Goal: Book appointment/travel/reservation

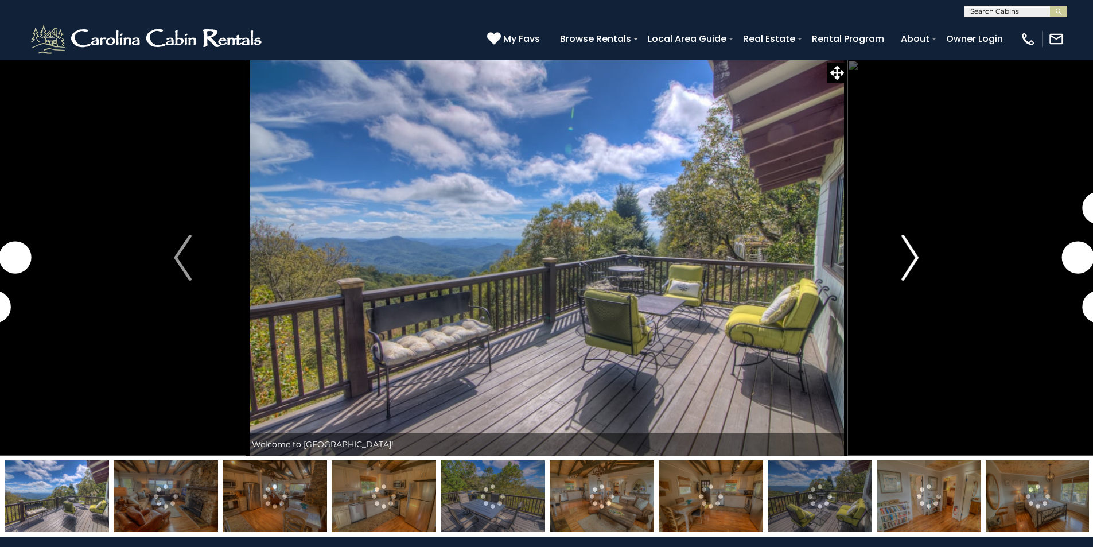
click at [914, 258] on img "Next" at bounding box center [909, 258] width 17 height 46
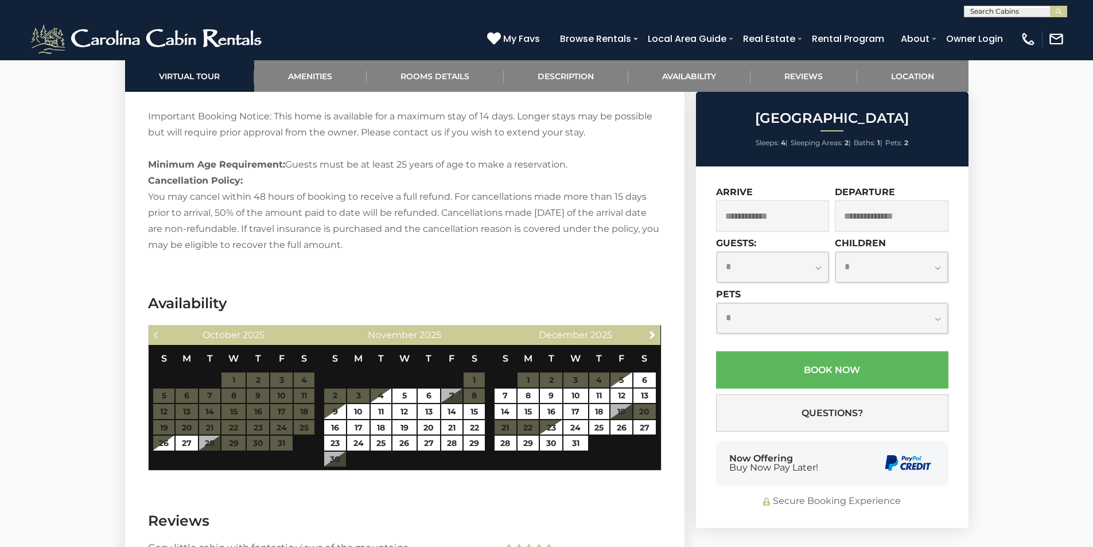
scroll to position [1778, 0]
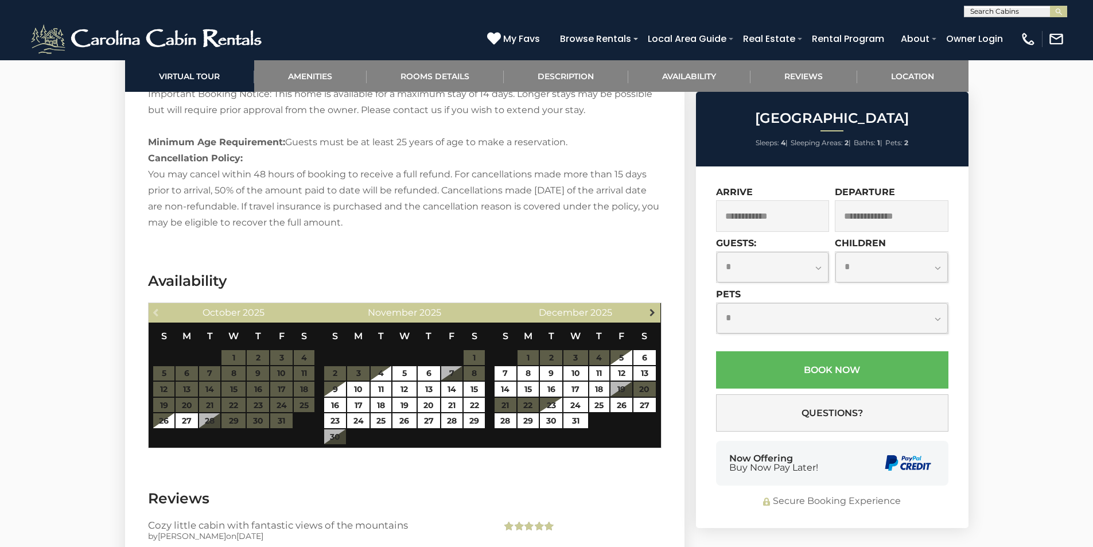
click at [652, 307] on span "Next" at bounding box center [652, 311] width 9 height 9
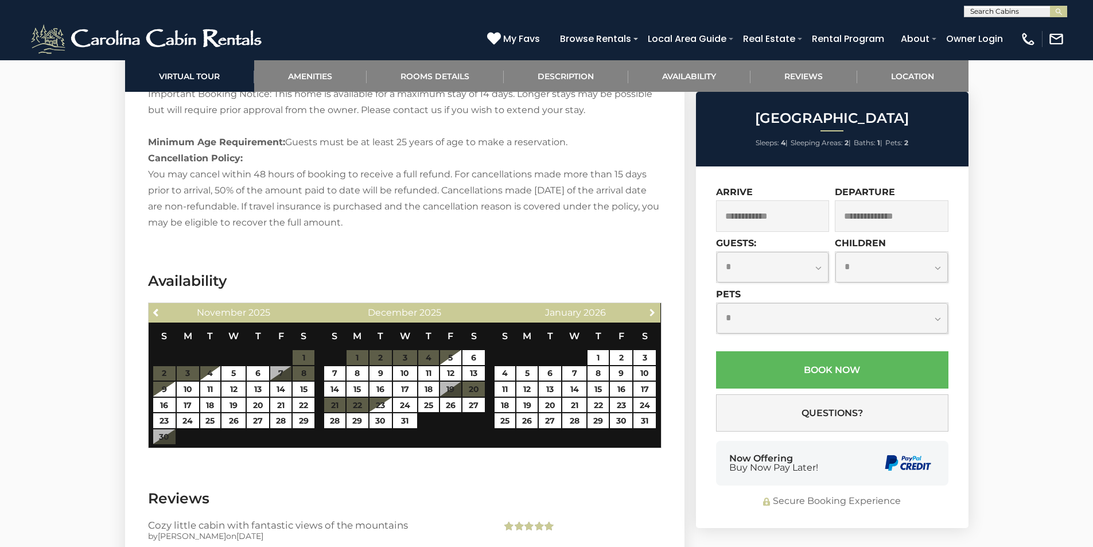
click at [652, 307] on span "Next" at bounding box center [652, 311] width 9 height 9
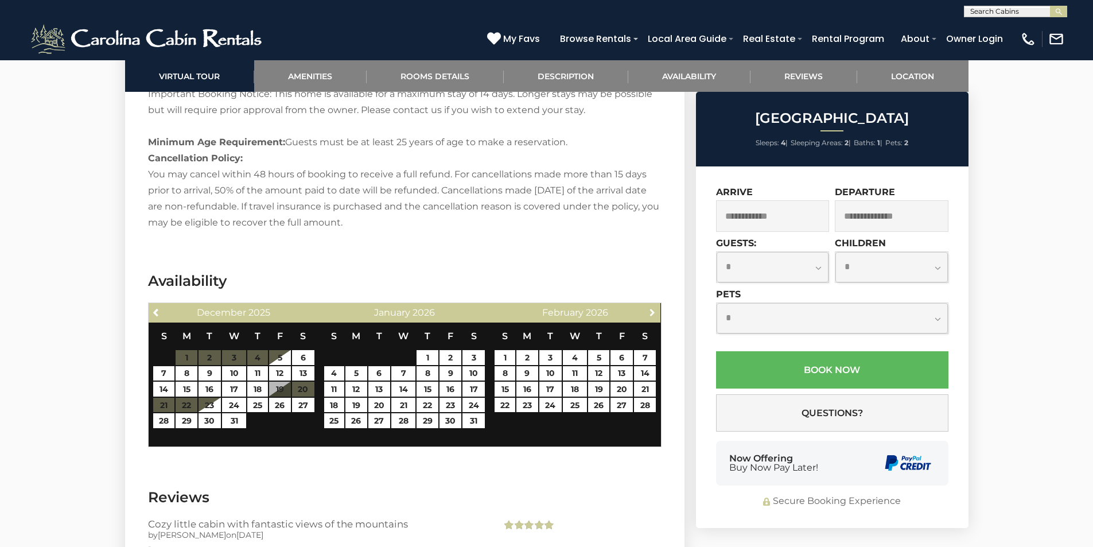
click at [652, 307] on span "Next" at bounding box center [652, 311] width 9 height 9
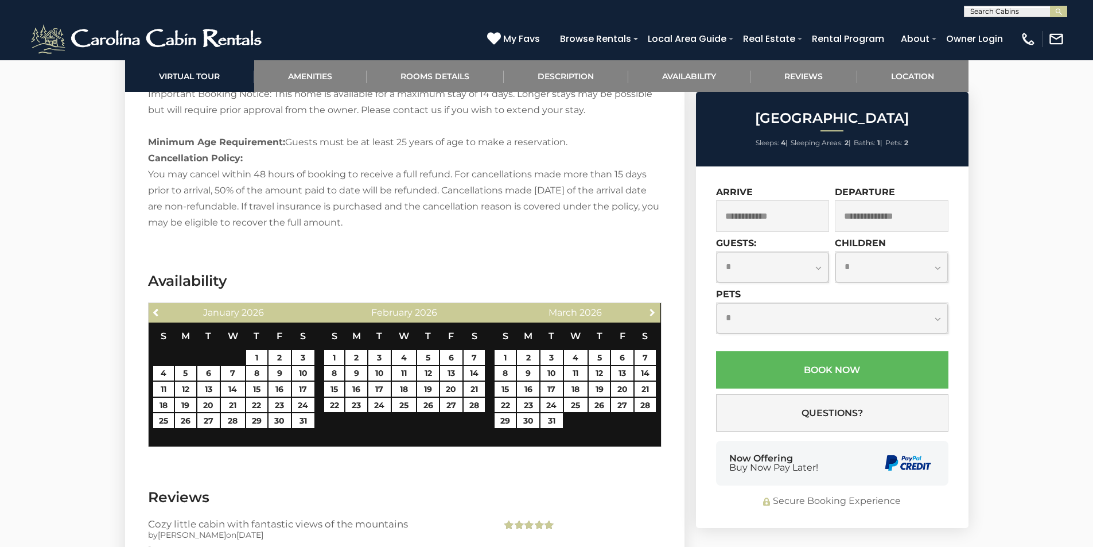
click at [652, 307] on span "Next" at bounding box center [652, 311] width 9 height 9
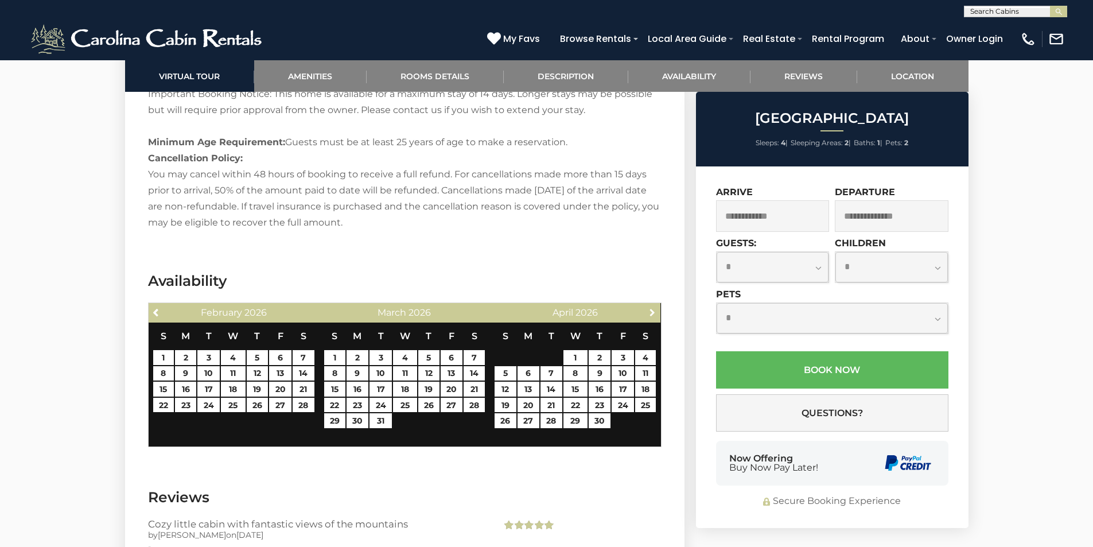
click at [652, 307] on span "Next" at bounding box center [652, 311] width 9 height 9
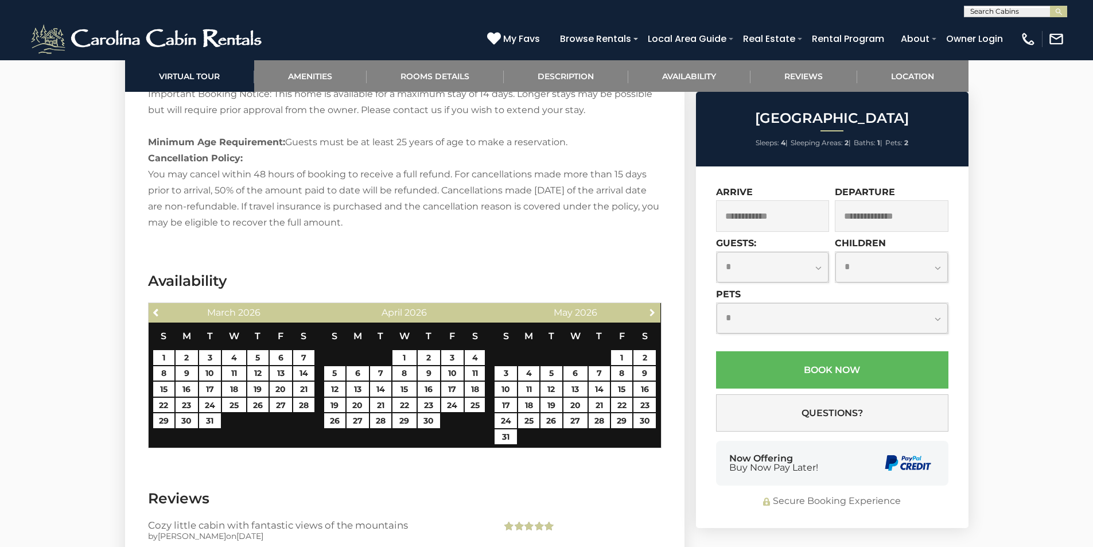
click at [652, 307] on span "Next" at bounding box center [652, 311] width 9 height 9
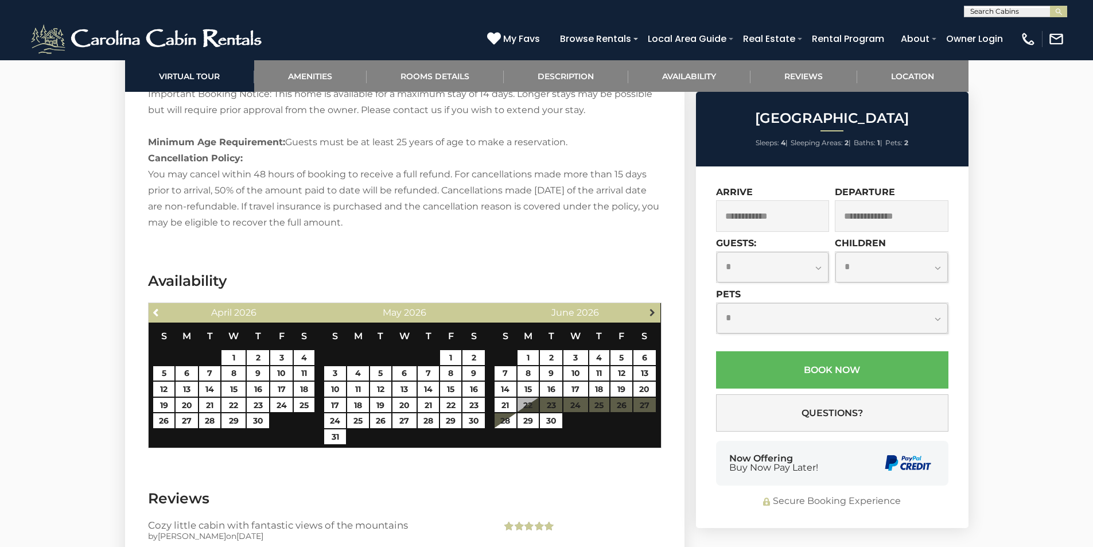
click at [651, 307] on span "Next" at bounding box center [652, 311] width 9 height 9
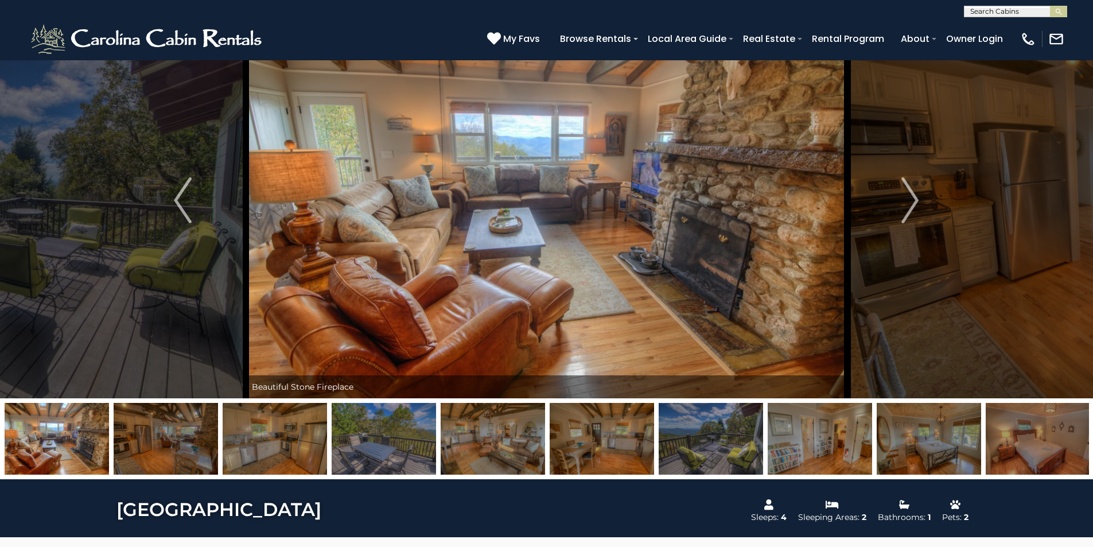
scroll to position [0, 0]
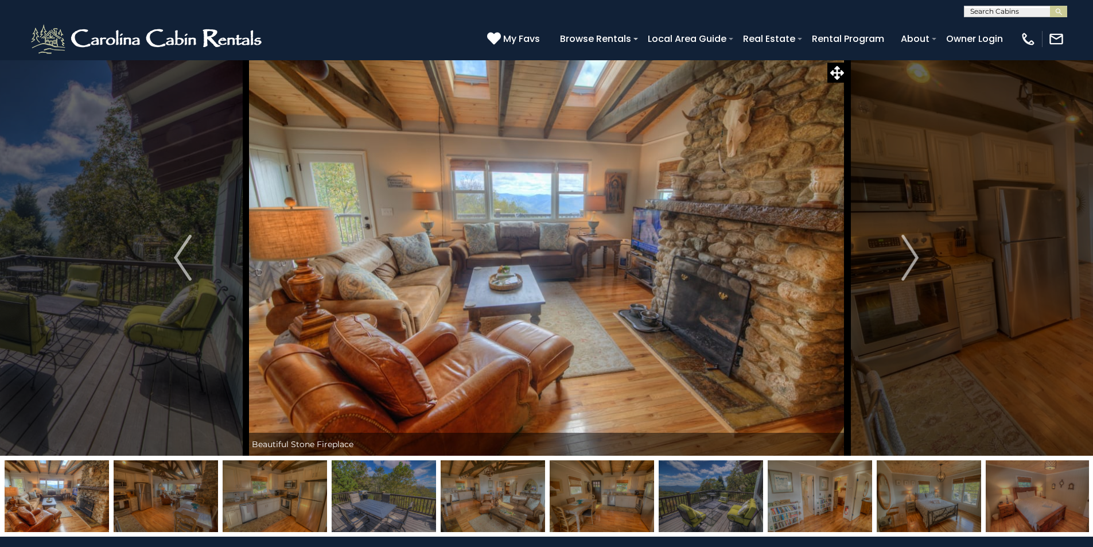
click at [65, 493] on img at bounding box center [57, 496] width 104 height 72
click at [725, 496] on img at bounding box center [710, 496] width 104 height 72
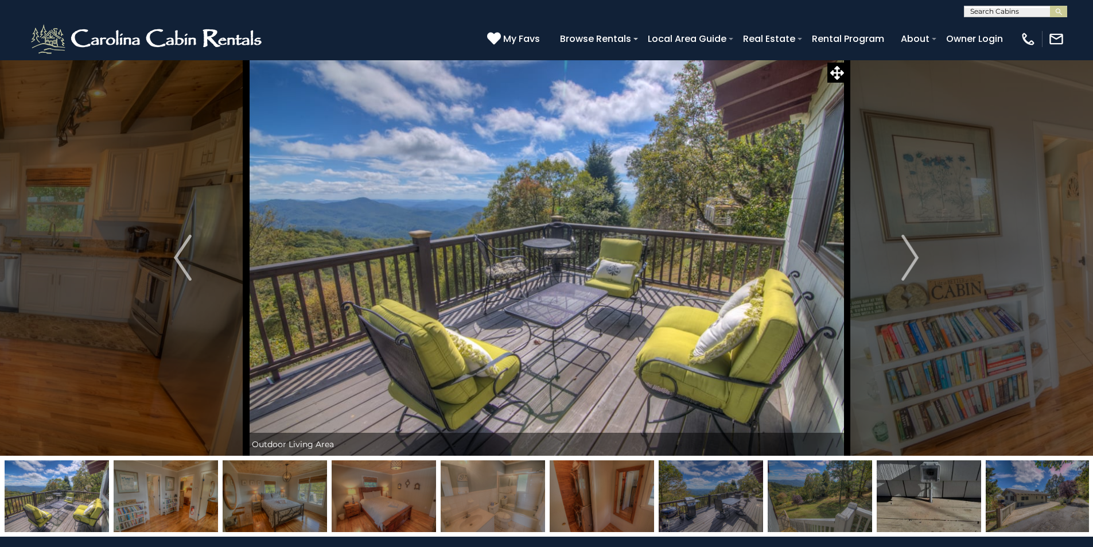
click at [802, 494] on img at bounding box center [819, 496] width 104 height 72
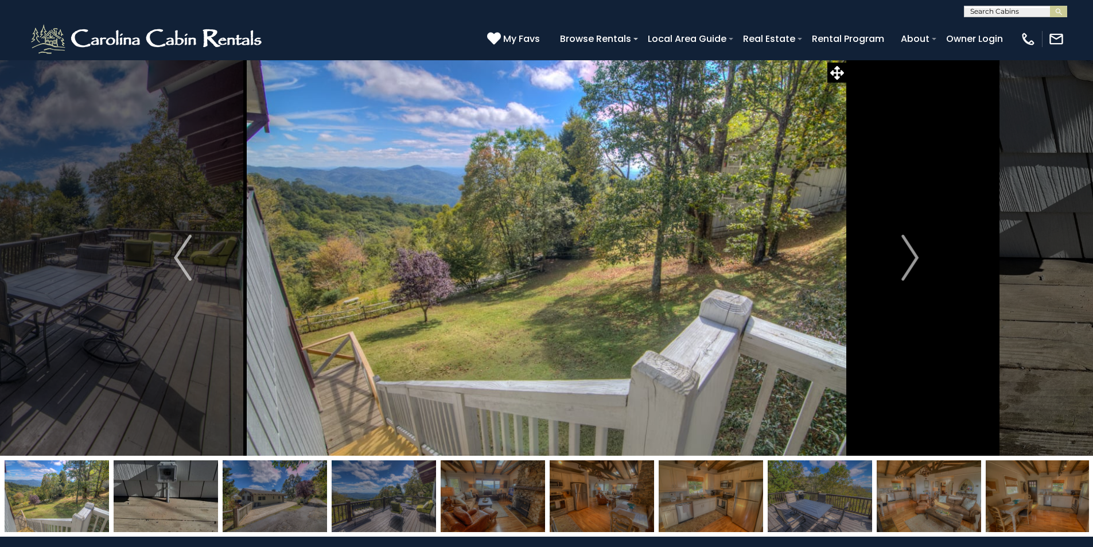
click at [861, 493] on img at bounding box center [819, 496] width 104 height 72
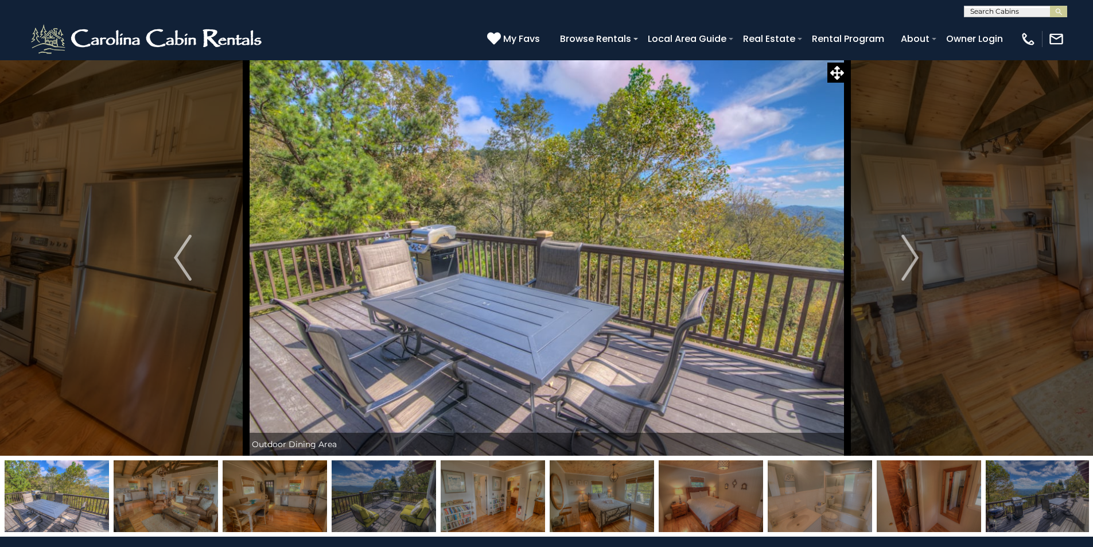
click at [915, 482] on img at bounding box center [928, 496] width 104 height 72
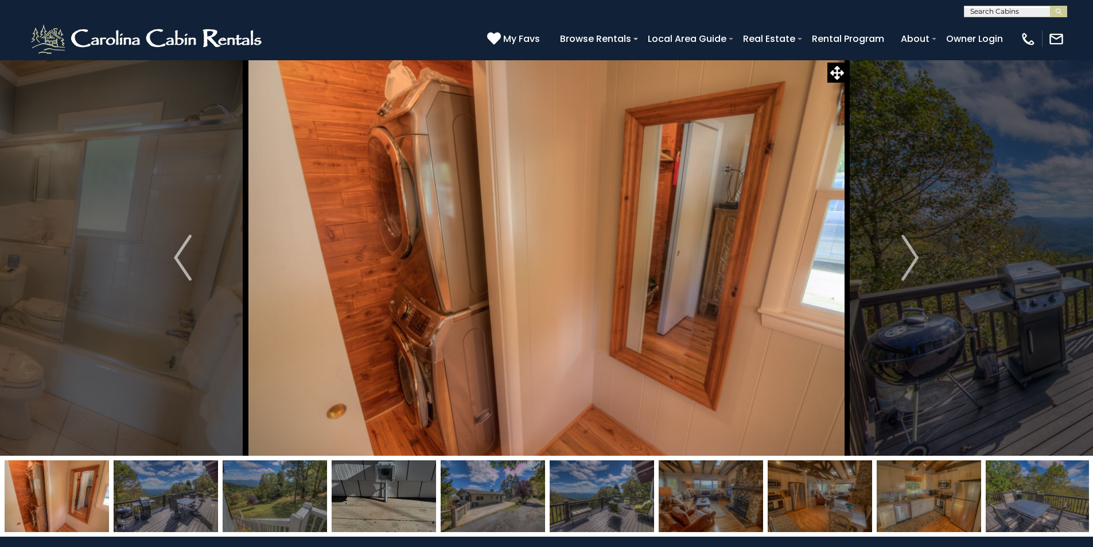
click at [280, 489] on img at bounding box center [275, 496] width 104 height 72
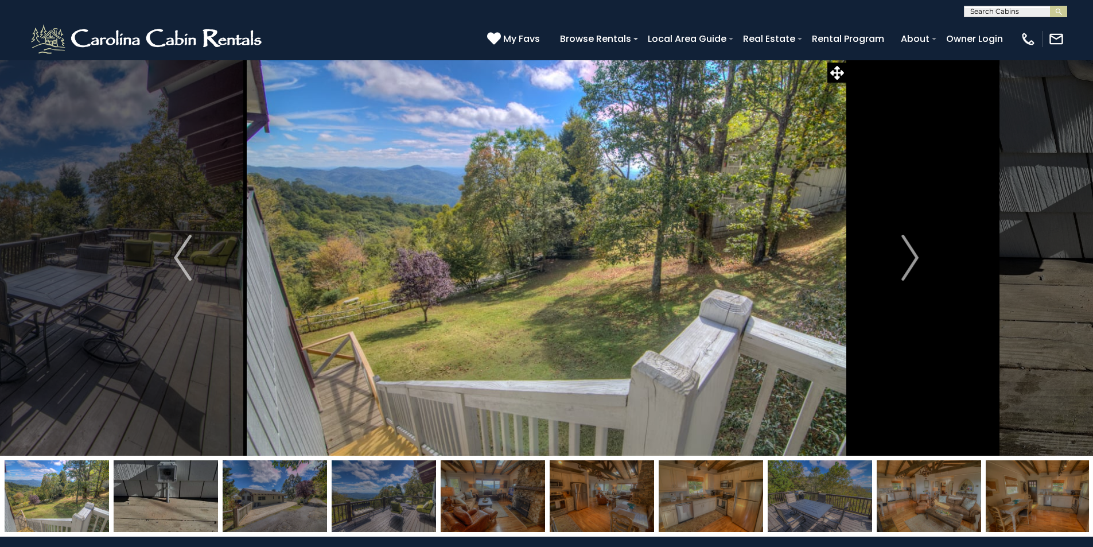
click at [148, 493] on img at bounding box center [166, 496] width 104 height 72
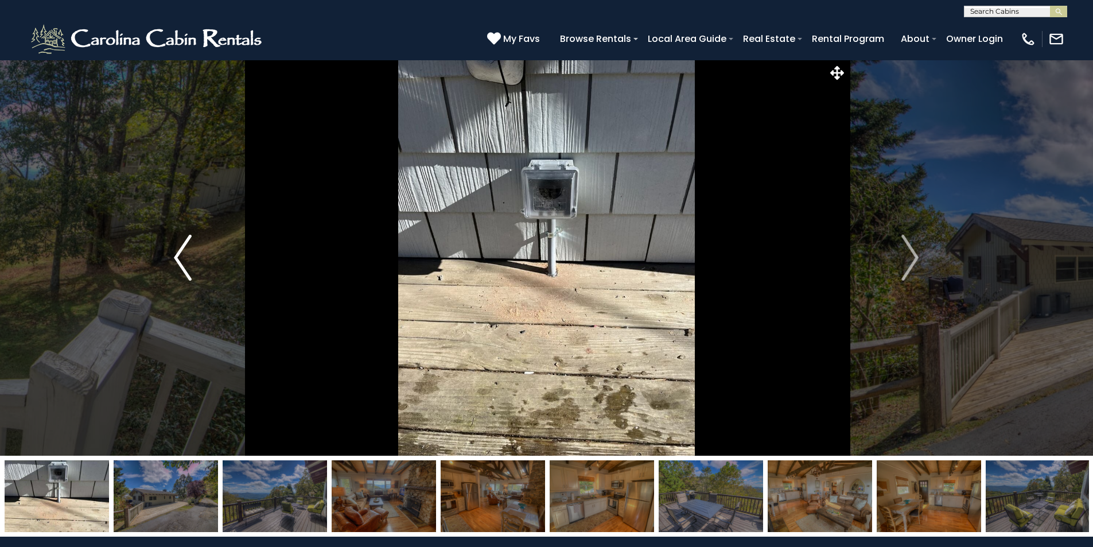
click at [175, 257] on img "Previous" at bounding box center [182, 258] width 17 height 46
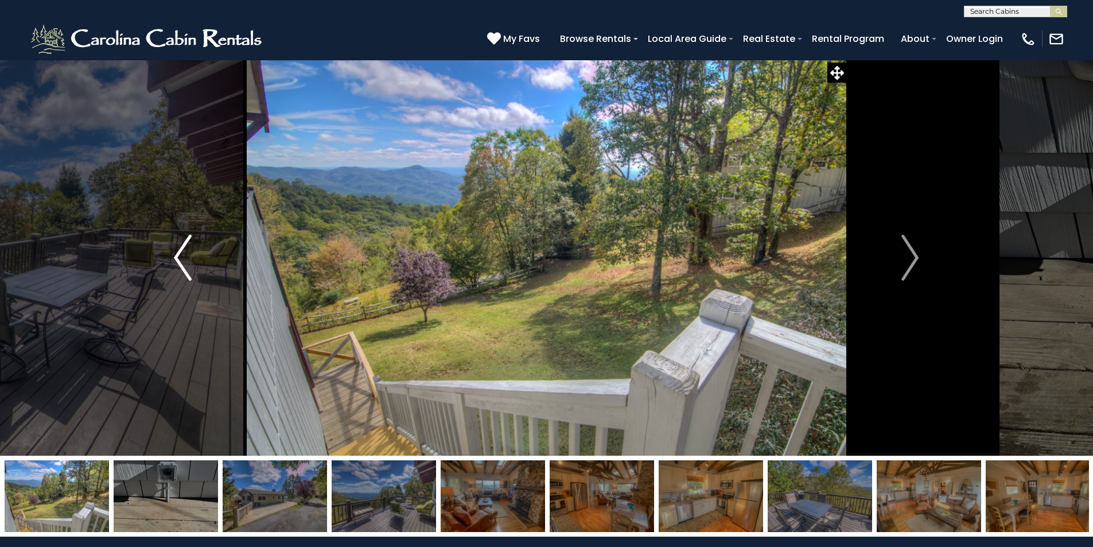
click at [184, 261] on img "Previous" at bounding box center [182, 258] width 17 height 46
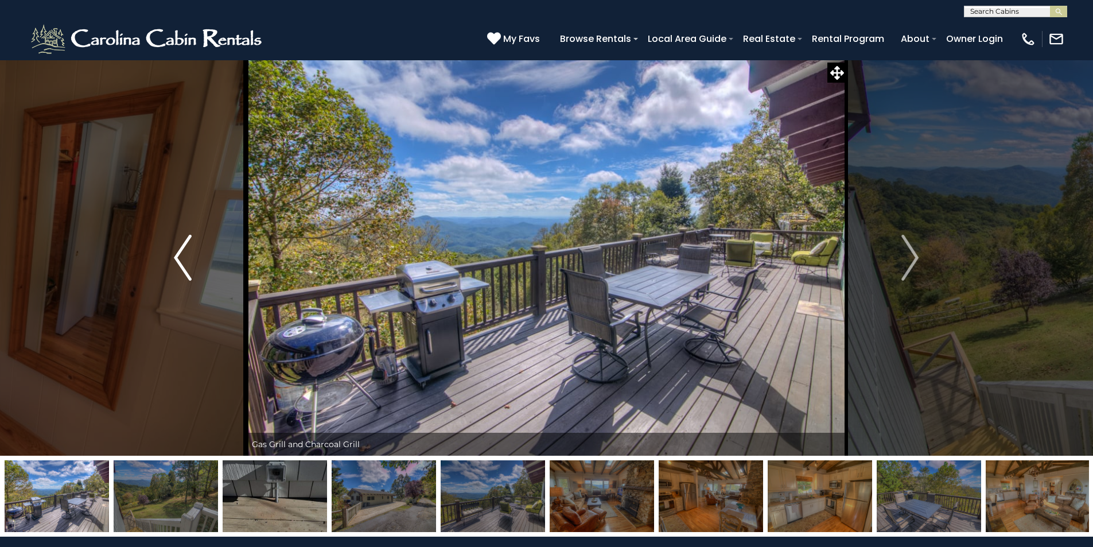
click at [184, 262] on img "Previous" at bounding box center [182, 258] width 17 height 46
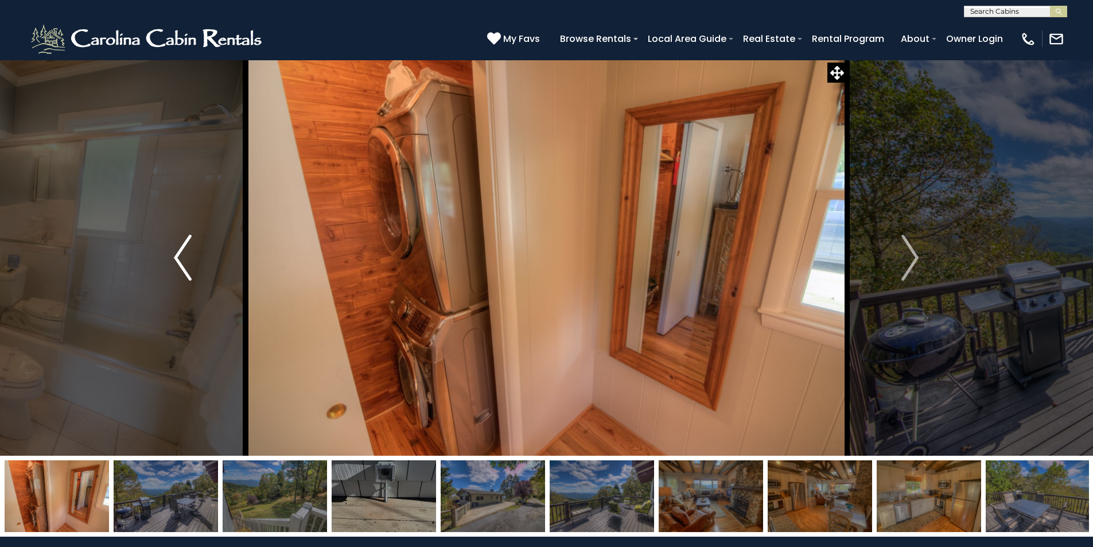
click at [184, 262] on img "Previous" at bounding box center [182, 258] width 17 height 46
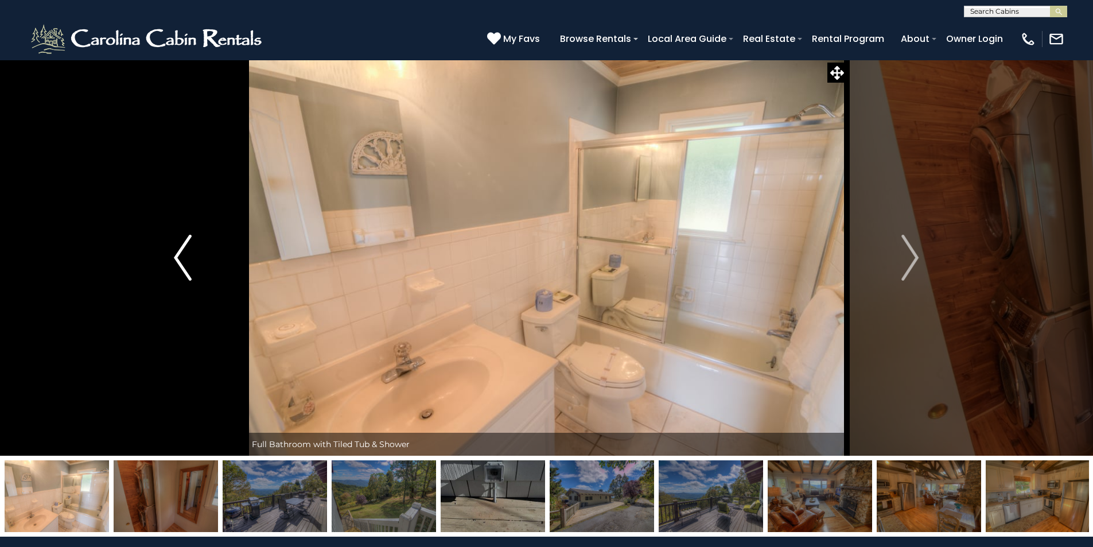
click at [184, 262] on img "Previous" at bounding box center [182, 258] width 17 height 46
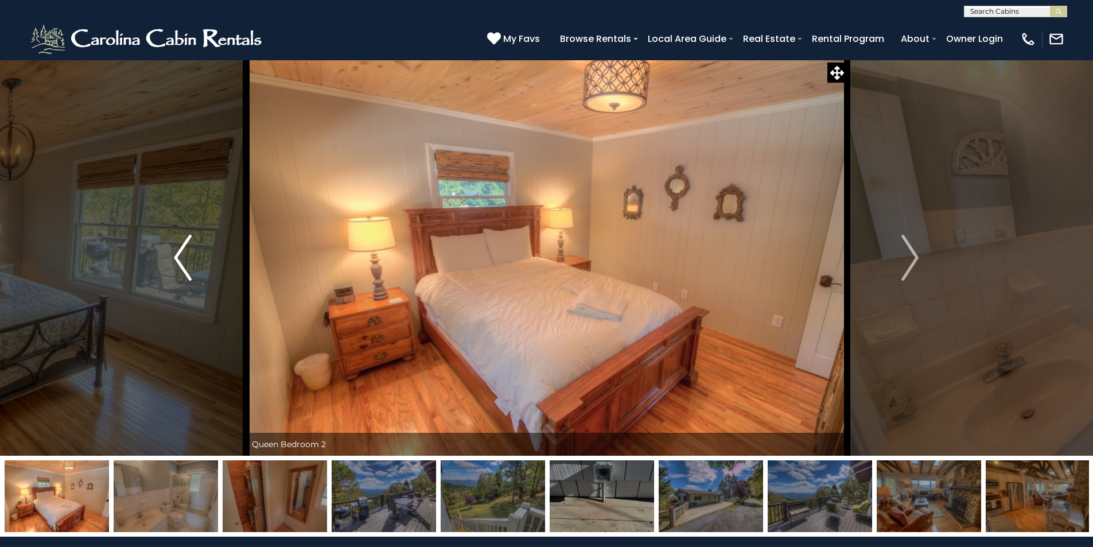
click at [184, 262] on img "Previous" at bounding box center [182, 258] width 17 height 46
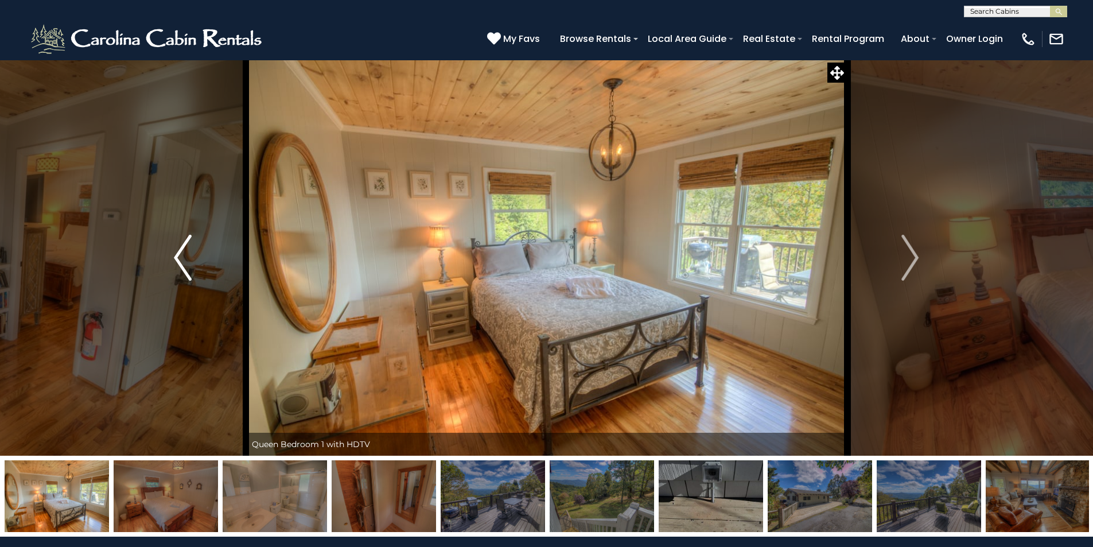
click at [184, 262] on img "Previous" at bounding box center [182, 258] width 17 height 46
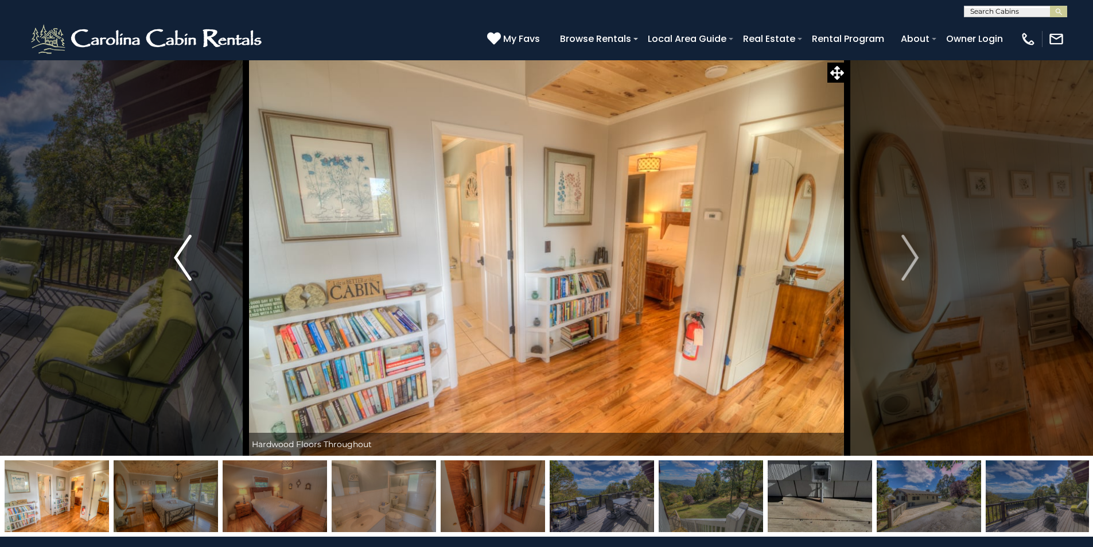
click at [184, 262] on img "Previous" at bounding box center [182, 258] width 17 height 46
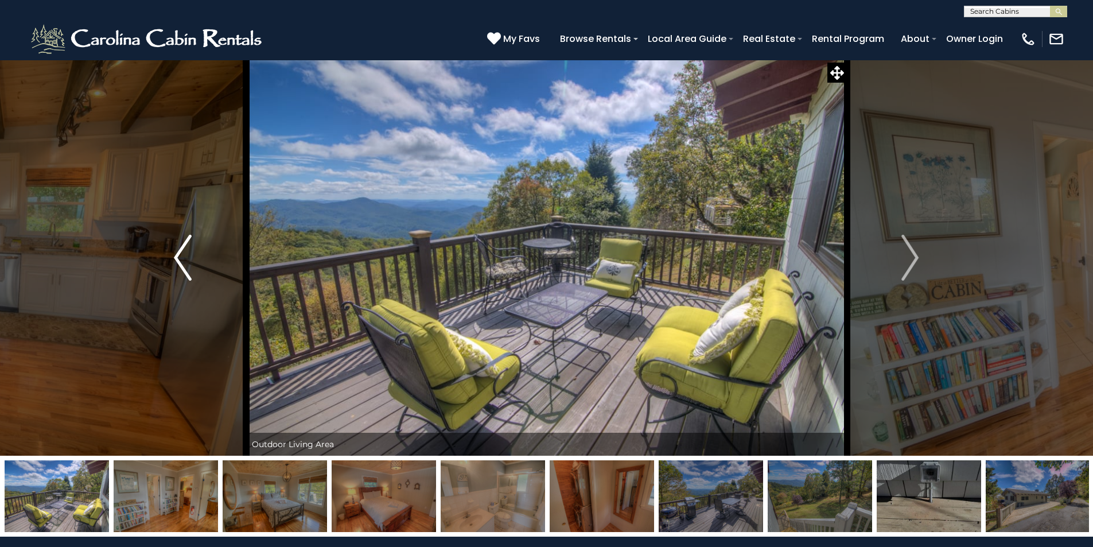
click at [184, 262] on img "Previous" at bounding box center [182, 258] width 17 height 46
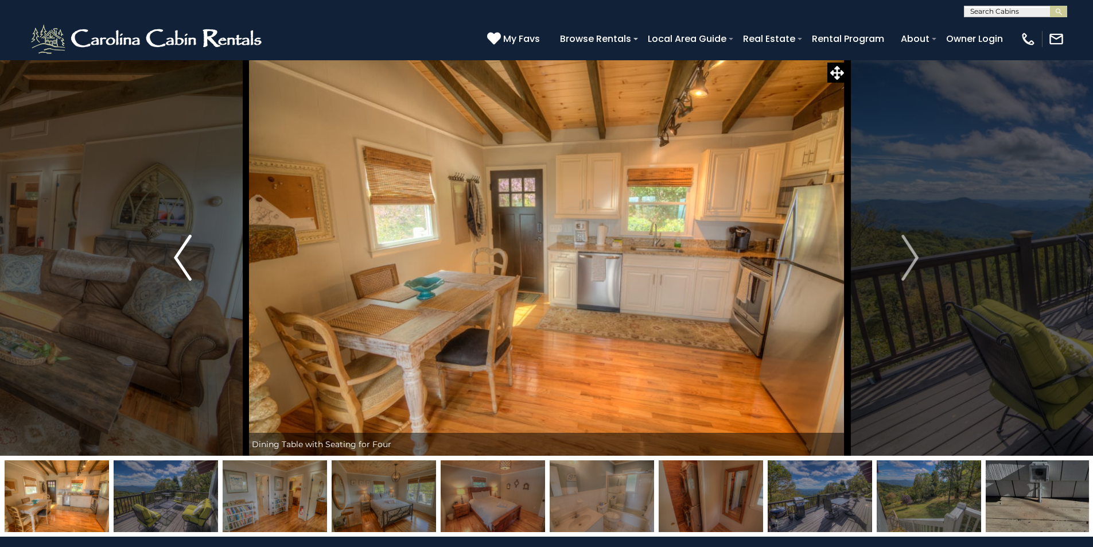
click at [185, 263] on img "Previous" at bounding box center [182, 258] width 17 height 46
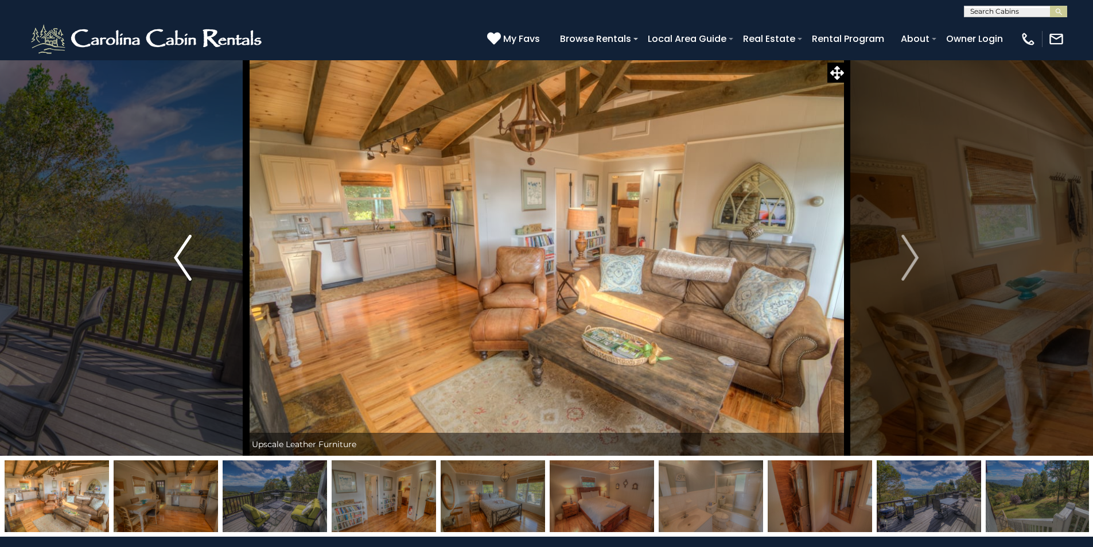
click at [185, 263] on img "Previous" at bounding box center [182, 258] width 17 height 46
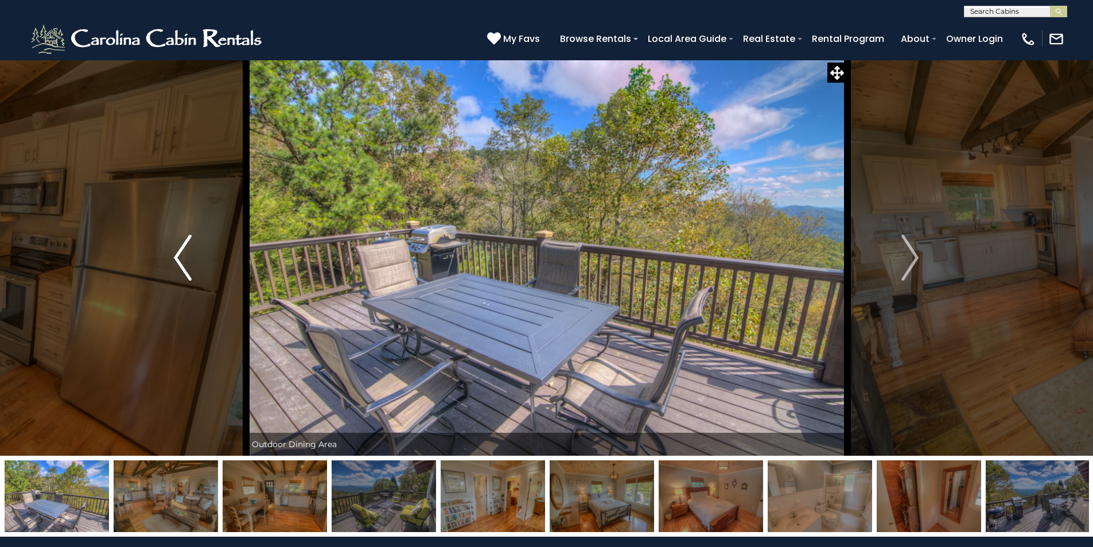
click at [185, 263] on img "Previous" at bounding box center [182, 258] width 17 height 46
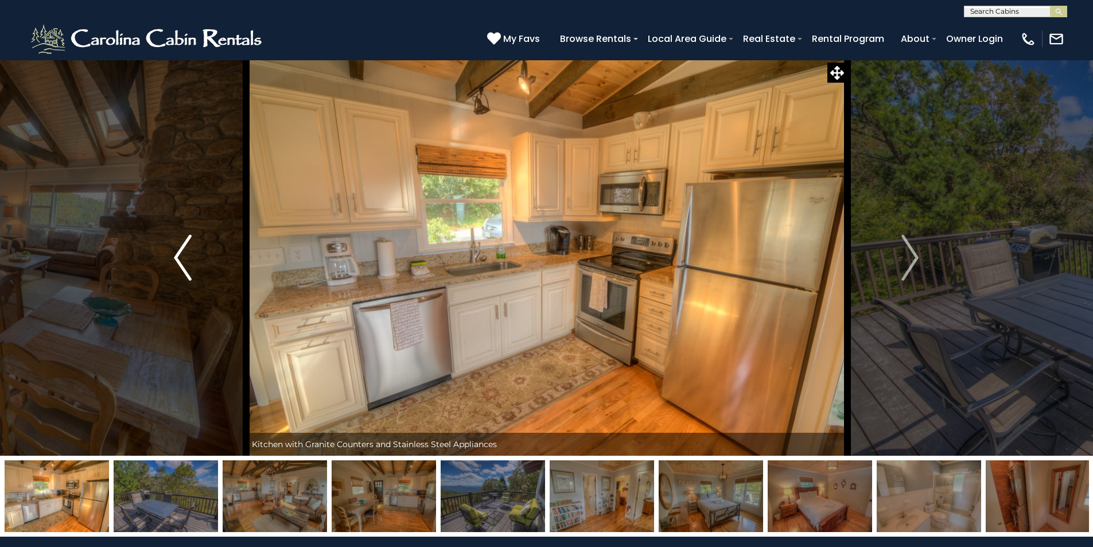
click at [185, 263] on img "Previous" at bounding box center [182, 258] width 17 height 46
